Goal: Task Accomplishment & Management: Use online tool/utility

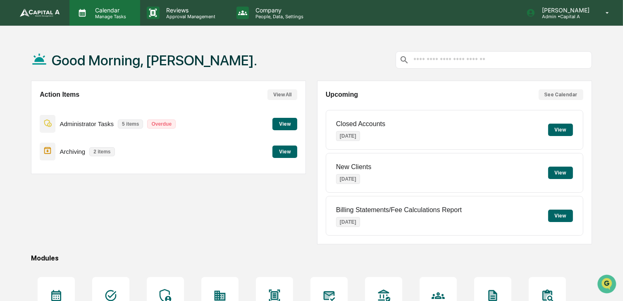
click at [127, 25] on div "Calendar Manage Tasks" at bounding box center [104, 13] width 71 height 26
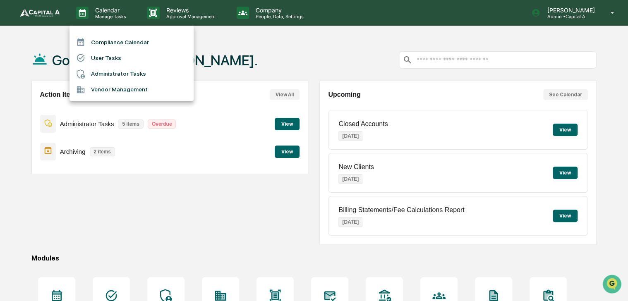
click at [124, 39] on li "Compliance Calendar" at bounding box center [131, 42] width 124 height 16
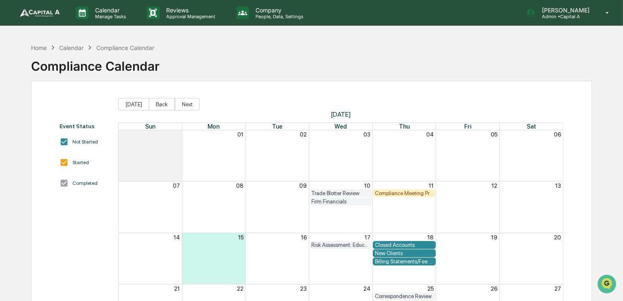
click at [400, 253] on div "New Clients" at bounding box center [404, 253] width 59 height 6
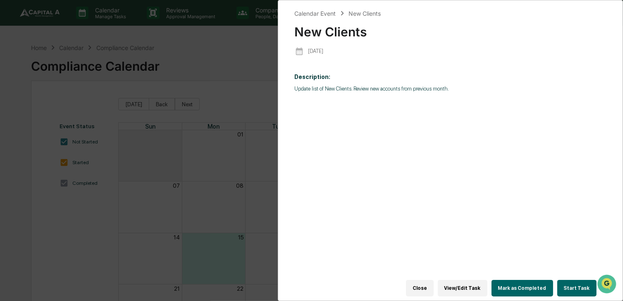
click at [574, 287] on button "Start Task" at bounding box center [576, 288] width 39 height 17
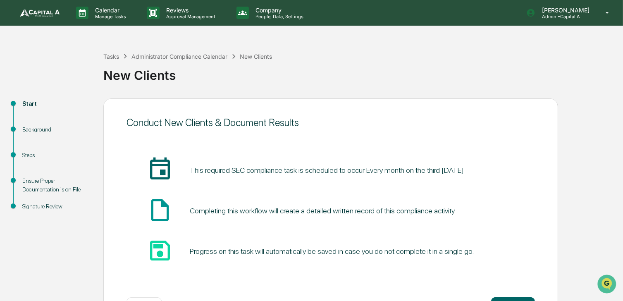
scroll to position [31, 0]
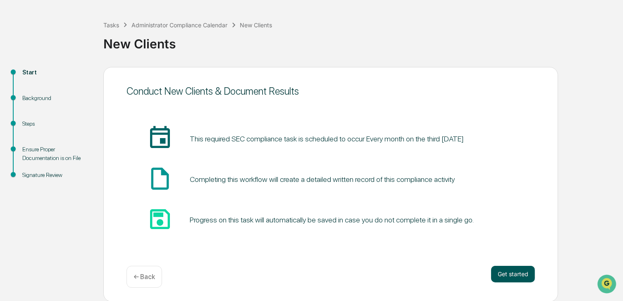
click at [528, 273] on button "Get started" at bounding box center [513, 274] width 44 height 17
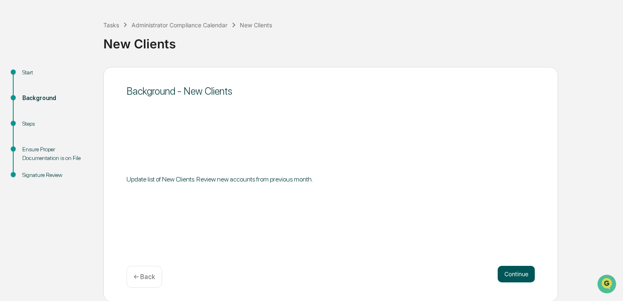
click at [521, 272] on button "Continue" at bounding box center [516, 274] width 37 height 17
